Goal: Task Accomplishment & Management: Manage account settings

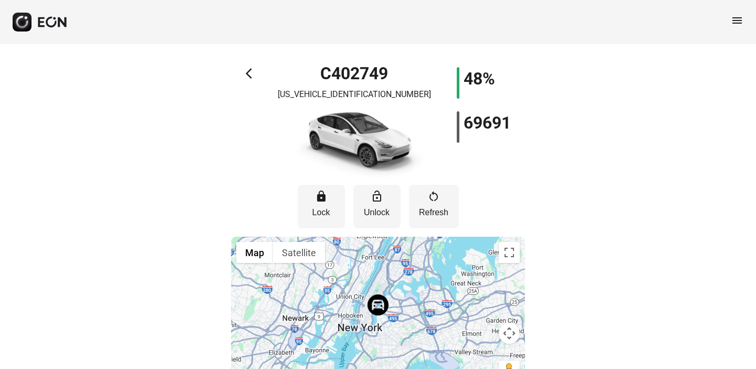
click at [249, 74] on span "arrow_back_ios" at bounding box center [252, 73] width 13 height 13
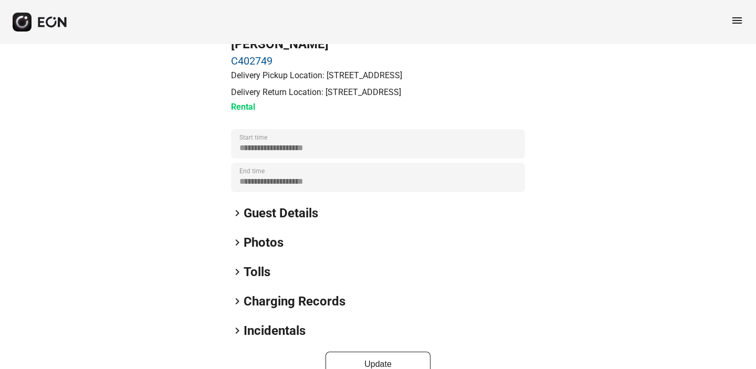
scroll to position [65, 0]
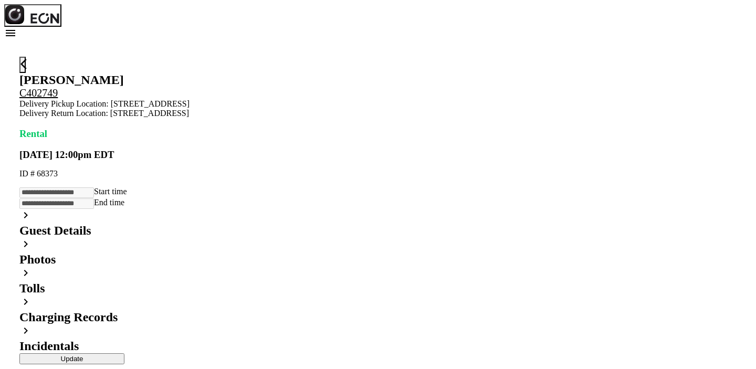
scroll to position [65, 0]
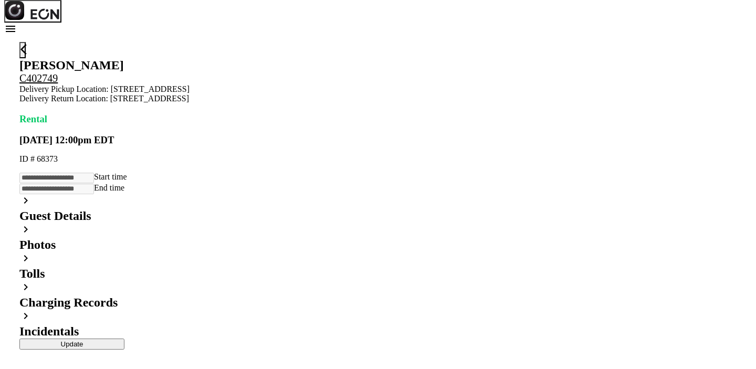
click at [32, 252] on span "keyboard_arrow_right" at bounding box center [25, 258] width 13 height 13
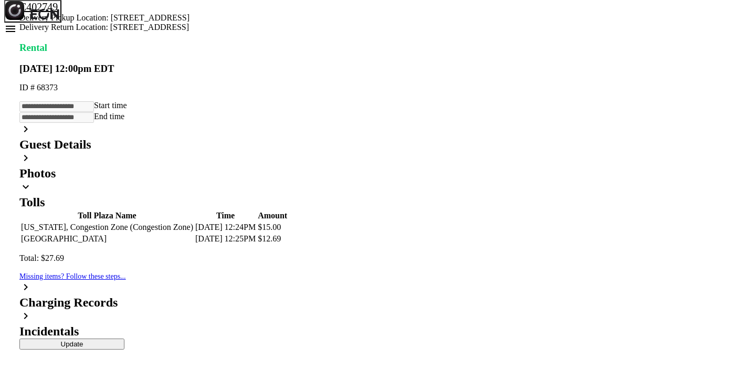
scroll to position [0, 0]
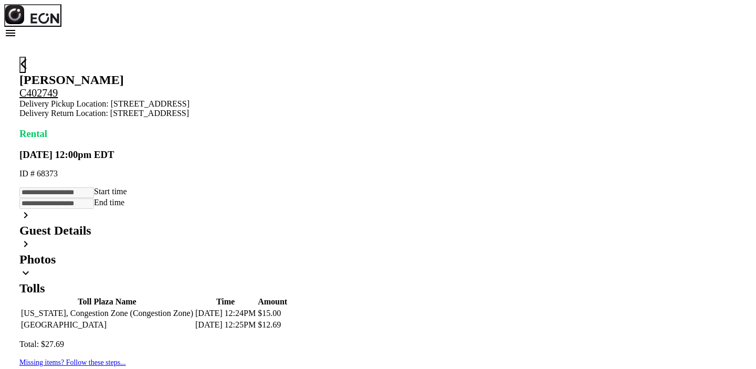
click at [33, 63] on span "arrow_back_ios" at bounding box center [26, 64] width 13 height 13
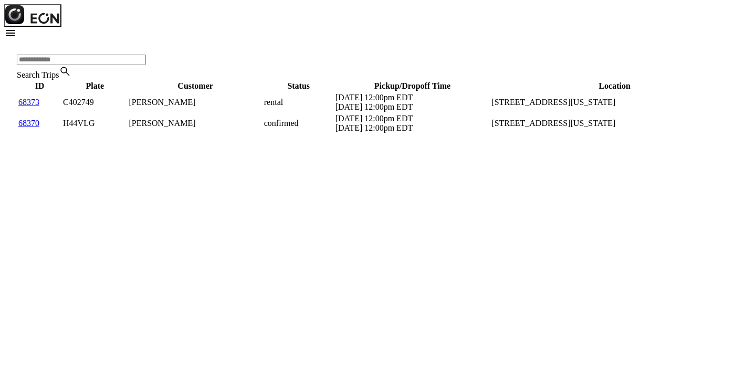
click at [34, 107] on link "68373" at bounding box center [28, 102] width 21 height 9
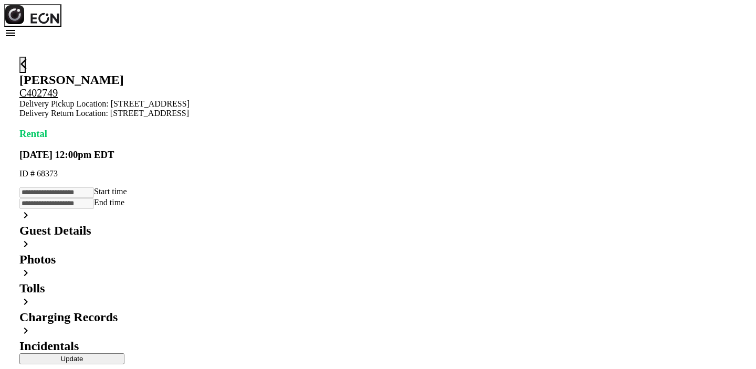
click at [58, 99] on link "C402749" at bounding box center [38, 93] width 38 height 12
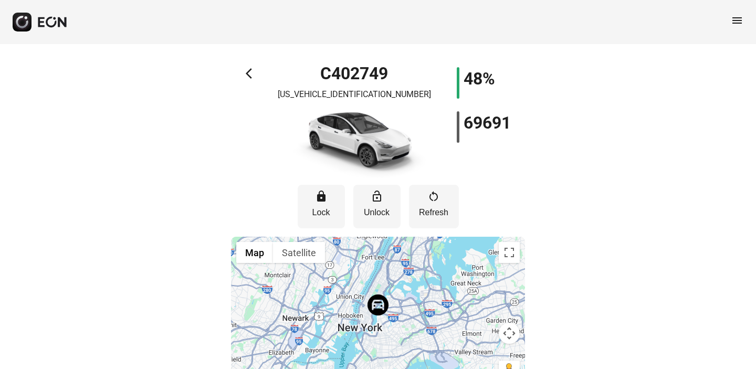
scroll to position [35, 0]
